Goal: Task Accomplishment & Management: Use online tool/utility

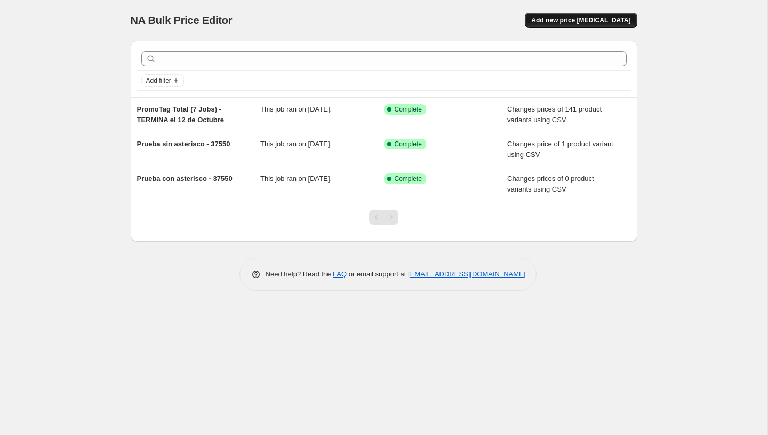
click at [565, 17] on span "Add new price [MEDICAL_DATA]" at bounding box center [580, 20] width 99 height 9
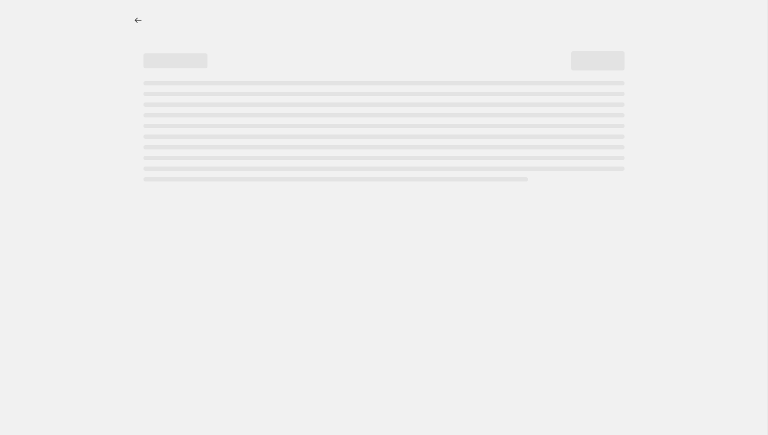
select select "percentage"
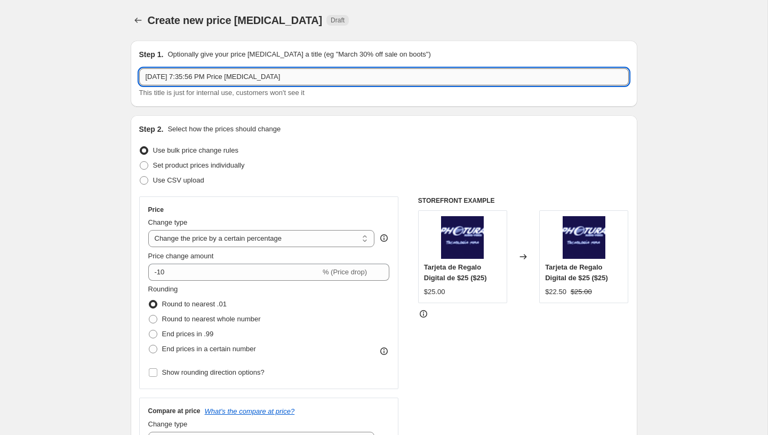
click at [229, 76] on input "Oct 13, 2025, 7:35:56 PM Price change job" at bounding box center [384, 76] width 490 height 17
paste input "PromoTag LG Linea [PERSON_NAME] - Empieza el 13 de Octubre Termina el 16 de Nov…"
type input "PromoTag LG Linea [PERSON_NAME] - Empieza el 13 de Octubre Termina el 16 de Nov…"
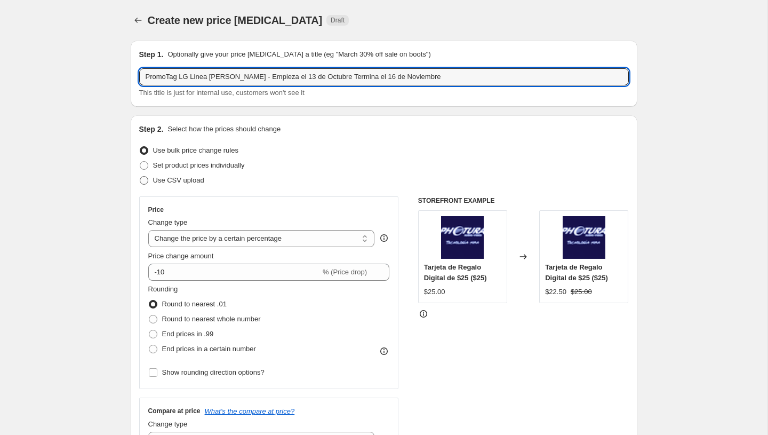
click at [180, 179] on span "Use CSV upload" at bounding box center [178, 180] width 51 height 8
click at [140, 177] on input "Use CSV upload" at bounding box center [140, 176] width 1 height 1
radio input "true"
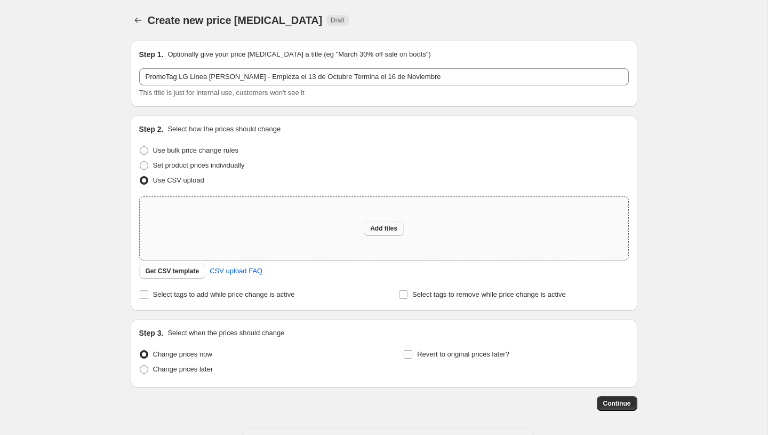
click at [368, 227] on button "Add files" at bounding box center [384, 228] width 40 height 15
type input "C:\fakepath\PromoTag LG Linea Blanca - Empieza el 13 de Octubre Termina el 16 d…"
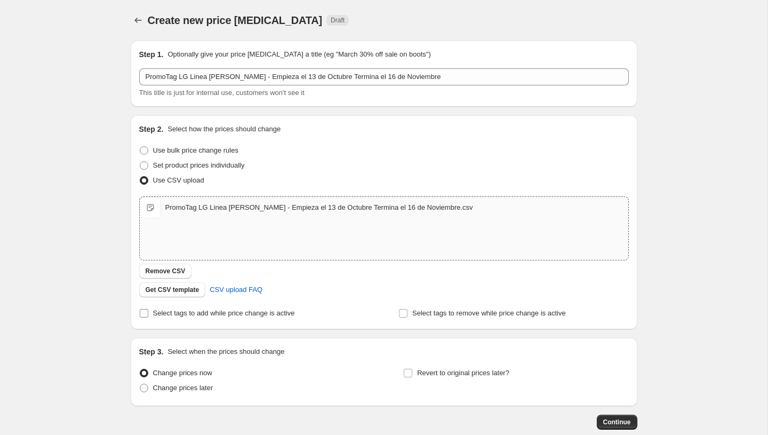
click at [158, 312] on span "Select tags to add while price change is active" at bounding box center [224, 313] width 142 height 8
click at [148, 312] on input "Select tags to add while price change is active" at bounding box center [144, 313] width 9 height 9
checkbox input "true"
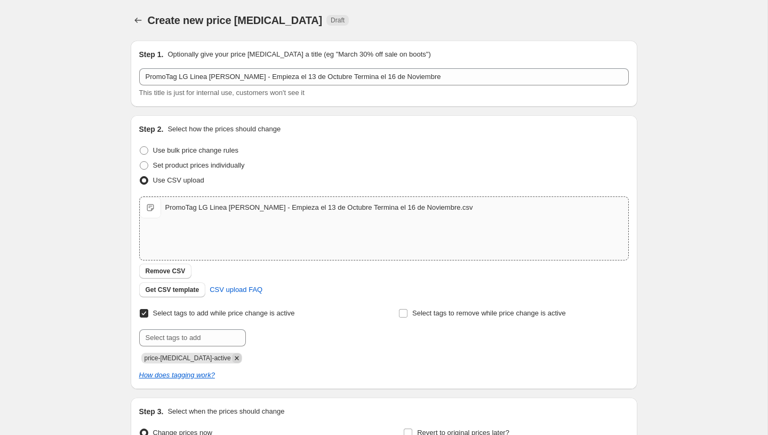
click at [232, 359] on icon "Remove price-change-job-active" at bounding box center [237, 358] width 10 height 10
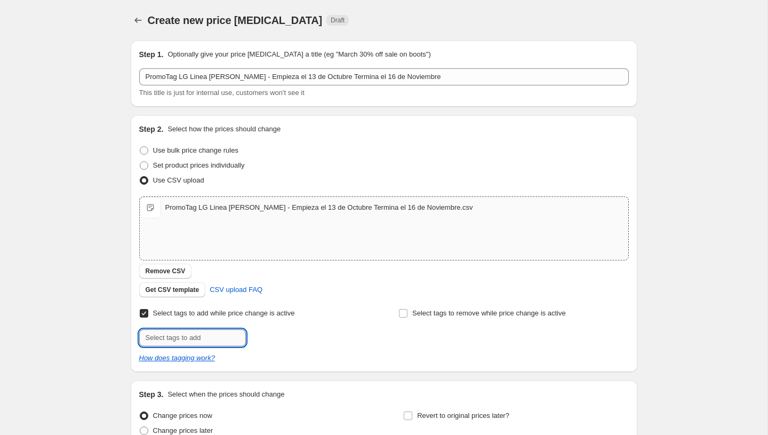
click at [204, 339] on input "text" at bounding box center [192, 337] width 107 height 17
paste input "PromoTag LG Linea [PERSON_NAME] - Empieza el 13 de Octubre Termina el 16 de Nov…"
type input "PromoTag LG Linea [PERSON_NAME] - Empieza el 13 de Octubre Termina el 16 de Nov…"
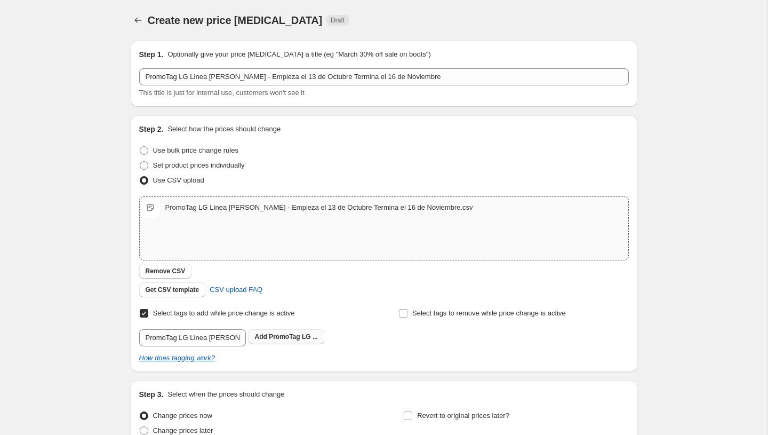
click at [276, 339] on span "PromoTag LG ..." at bounding box center [293, 336] width 49 height 7
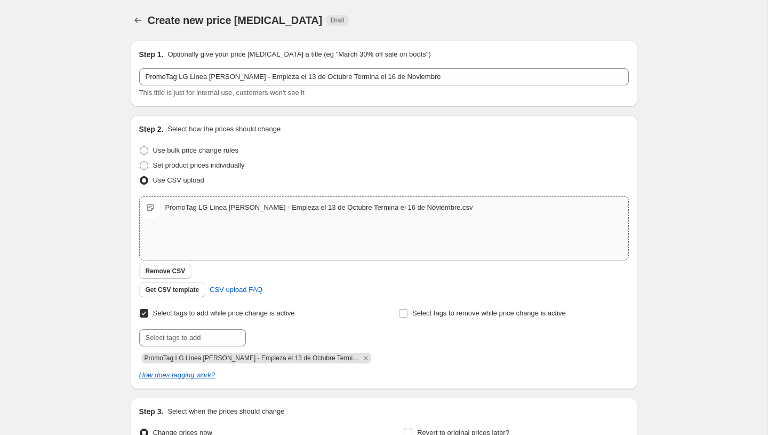
scroll to position [120, 0]
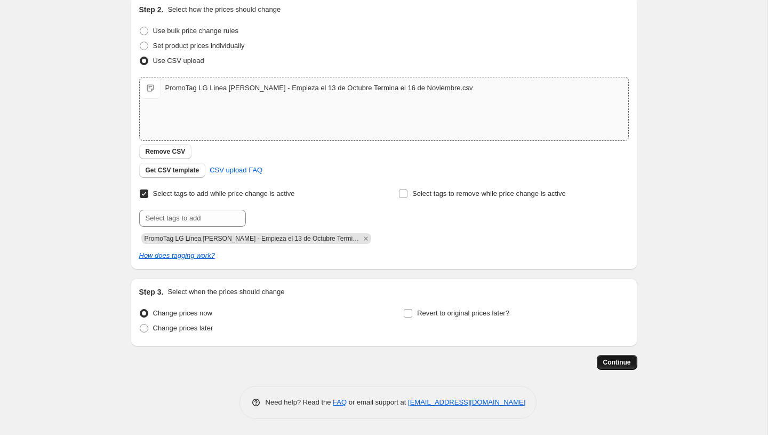
click at [621, 362] on span "Continue" at bounding box center [617, 362] width 28 height 9
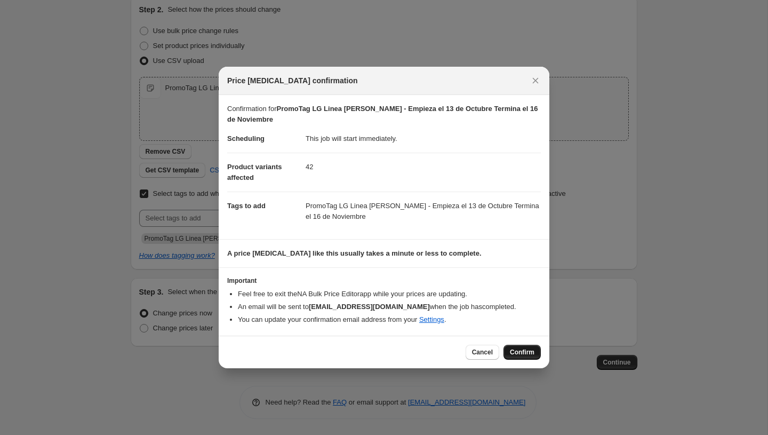
click at [519, 350] on span "Confirm" at bounding box center [522, 352] width 25 height 9
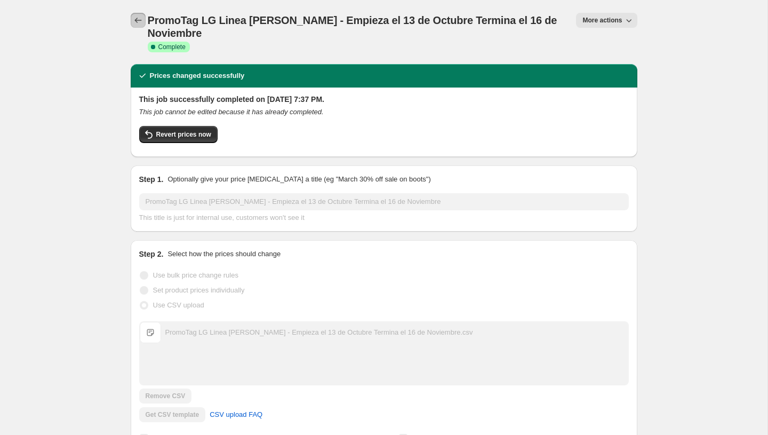
click at [139, 17] on icon "Price change jobs" at bounding box center [138, 20] width 11 height 11
